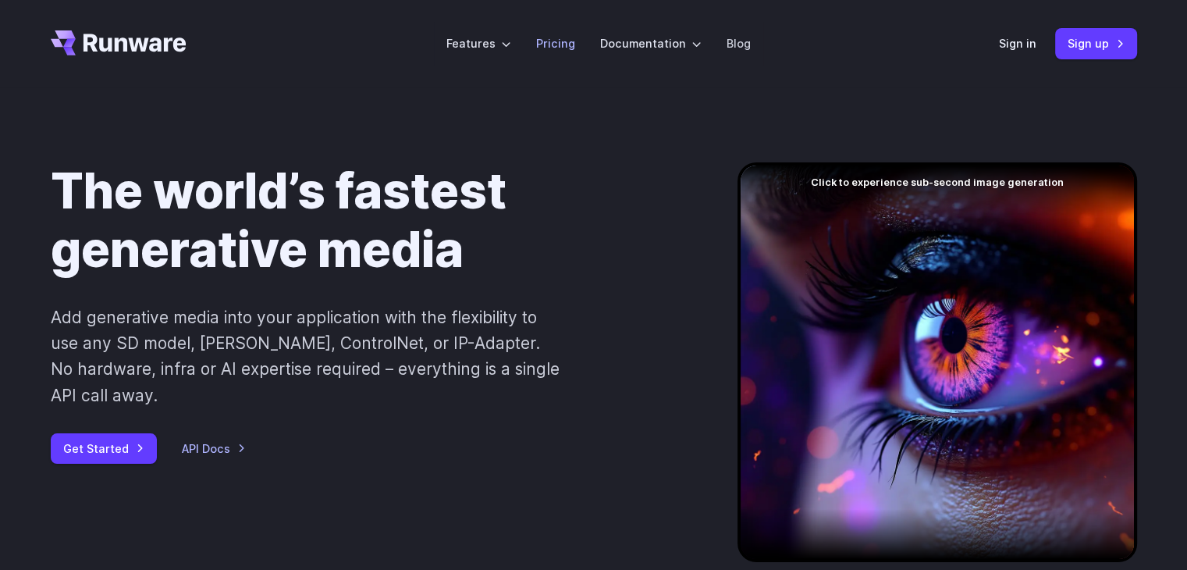
click at [572, 40] on link "Pricing" at bounding box center [555, 43] width 39 height 18
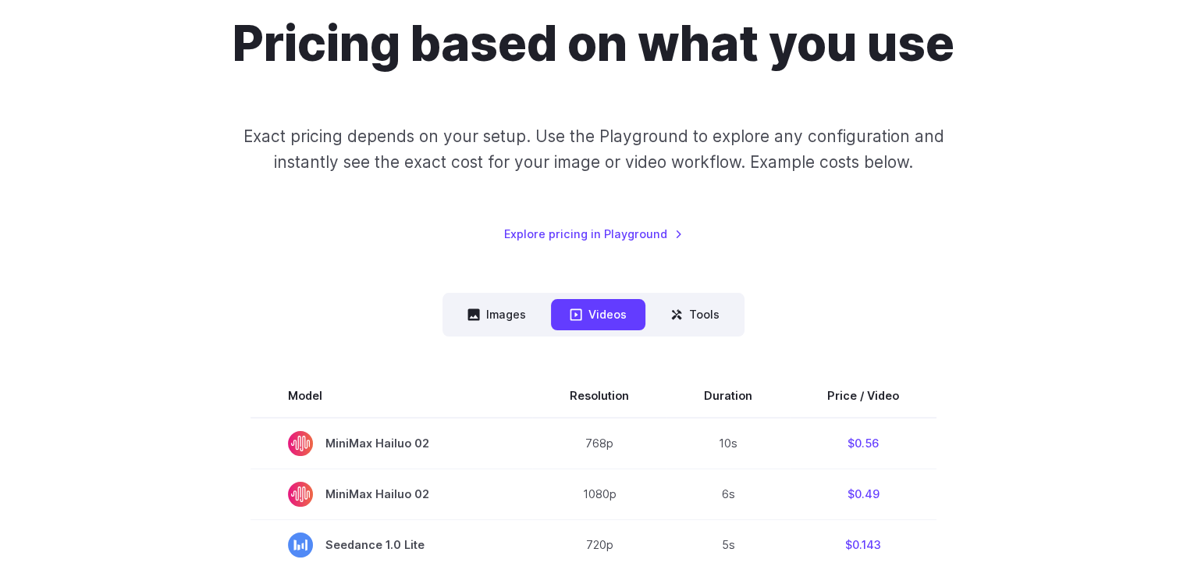
scroll to position [156, 0]
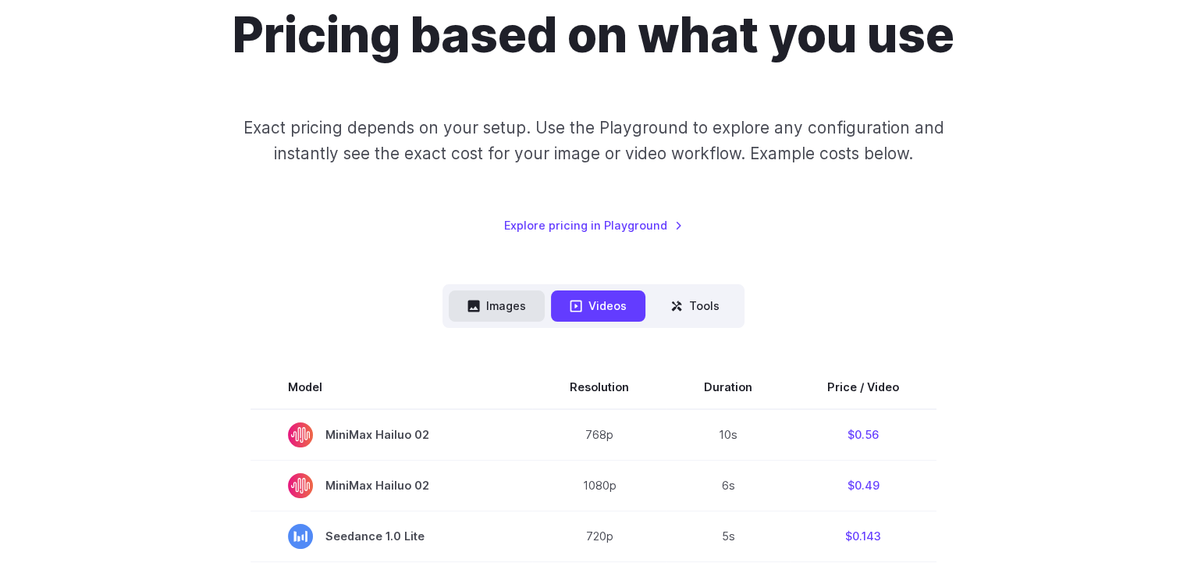
click at [486, 310] on button "Images" at bounding box center [497, 305] width 96 height 30
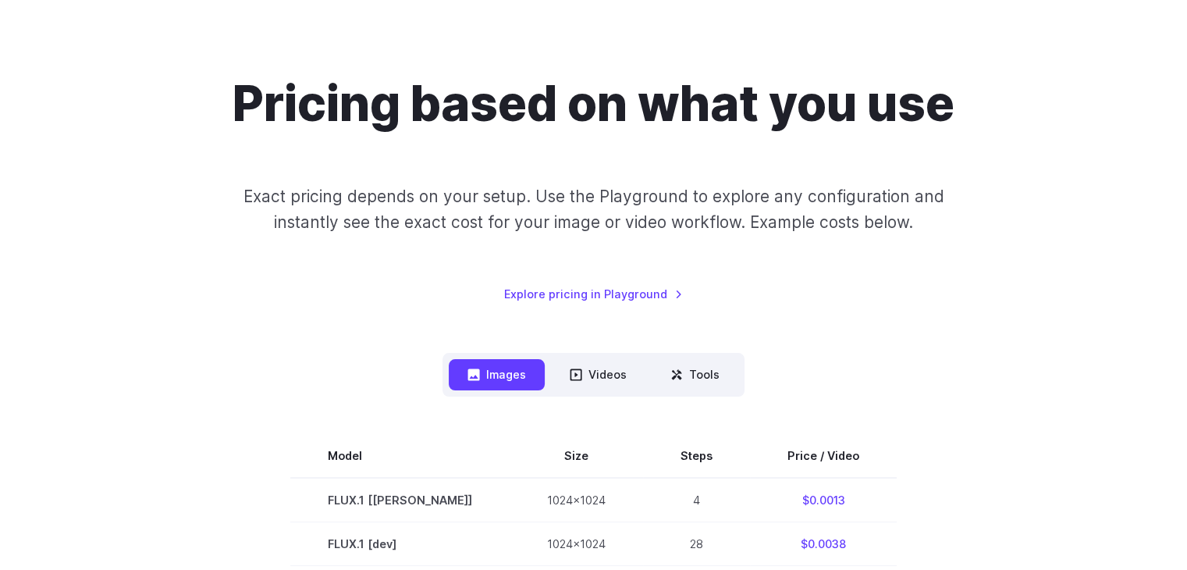
scroll to position [78, 0]
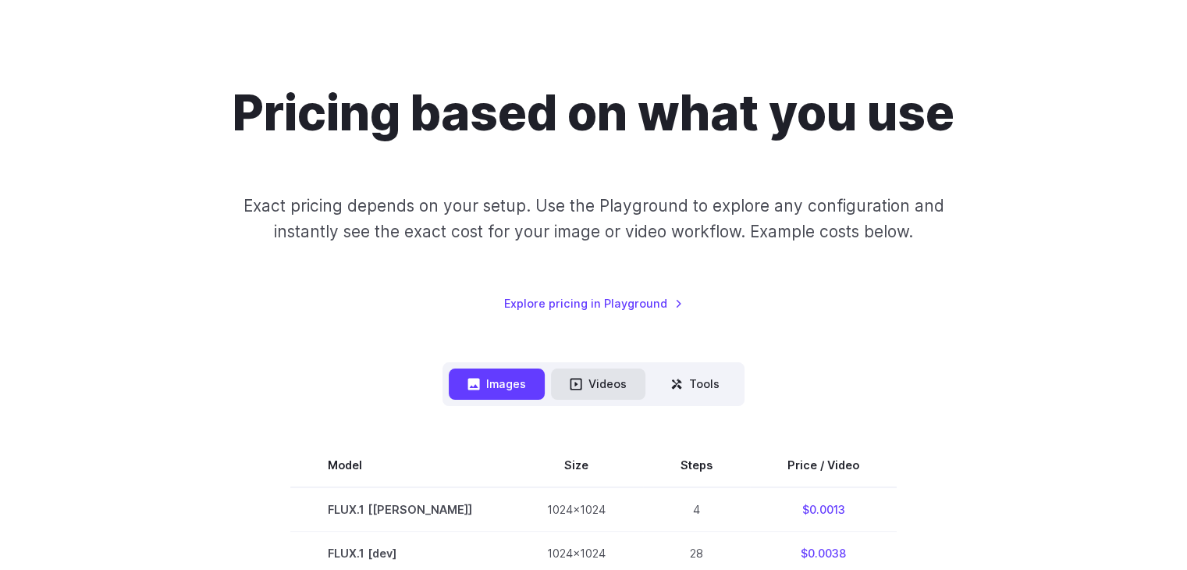
click at [575, 381] on icon at bounding box center [576, 384] width 12 height 12
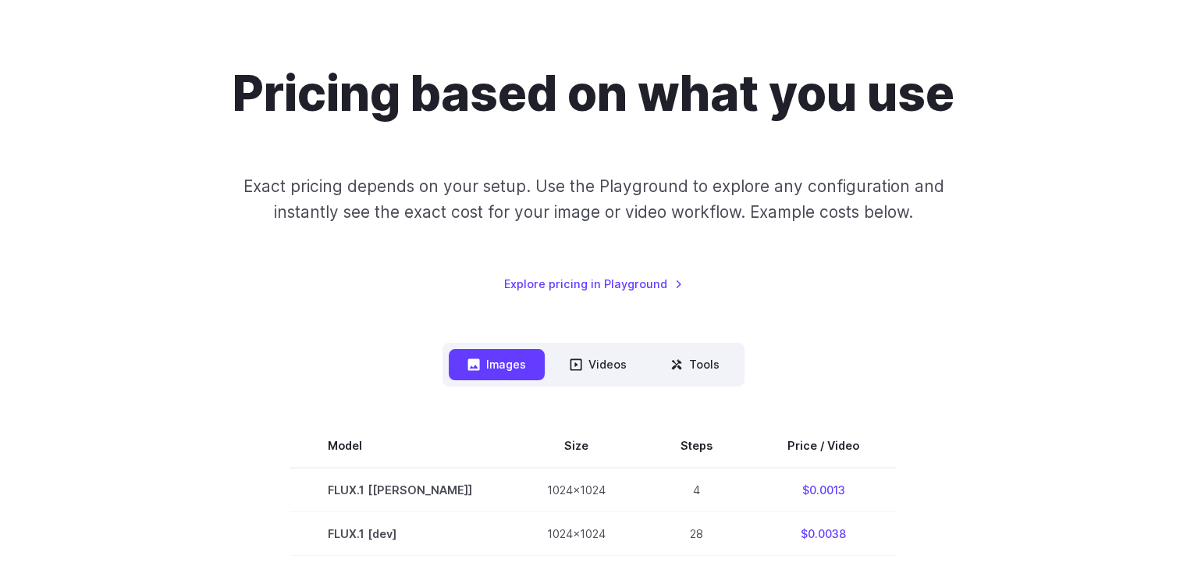
scroll to position [0, 0]
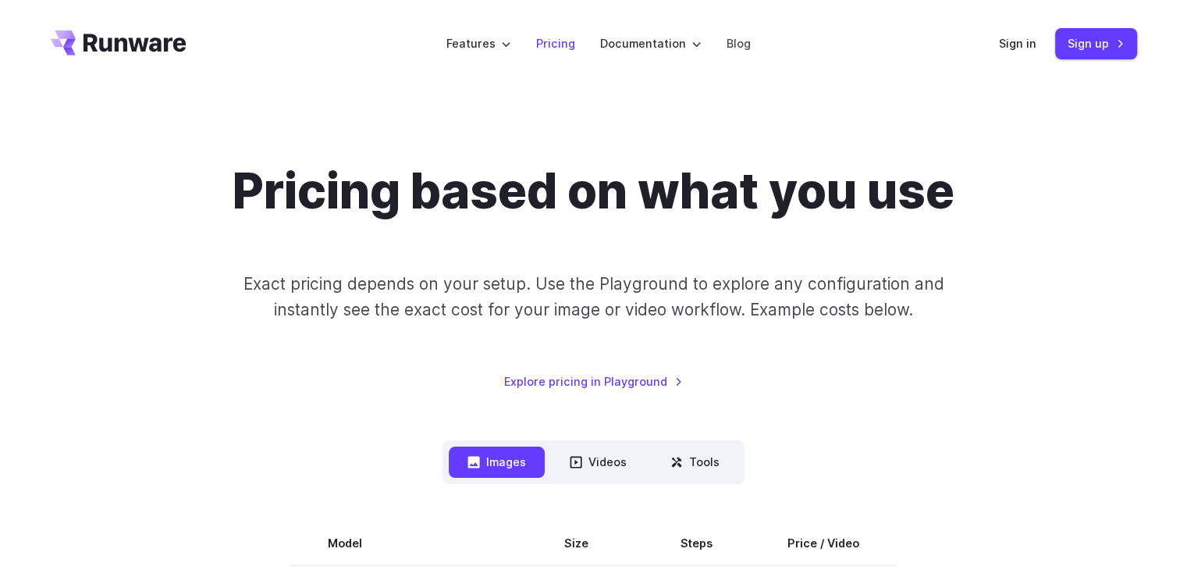
click at [545, 41] on link "Pricing" at bounding box center [555, 43] width 39 height 18
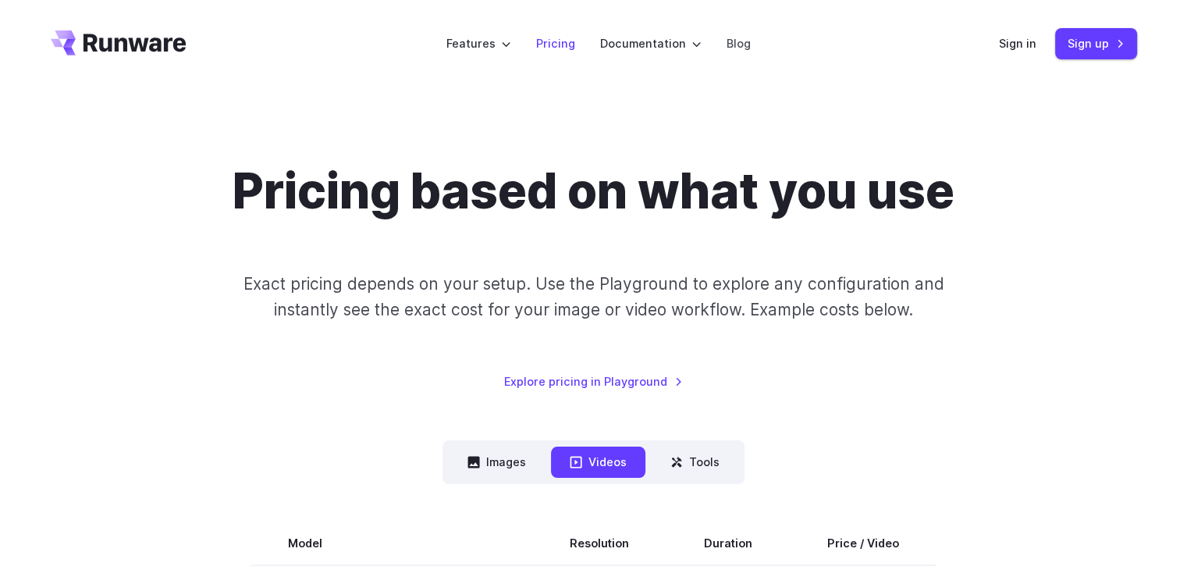
click at [554, 47] on link "Pricing" at bounding box center [555, 43] width 39 height 18
